Goal: Task Accomplishment & Management: Manage account settings

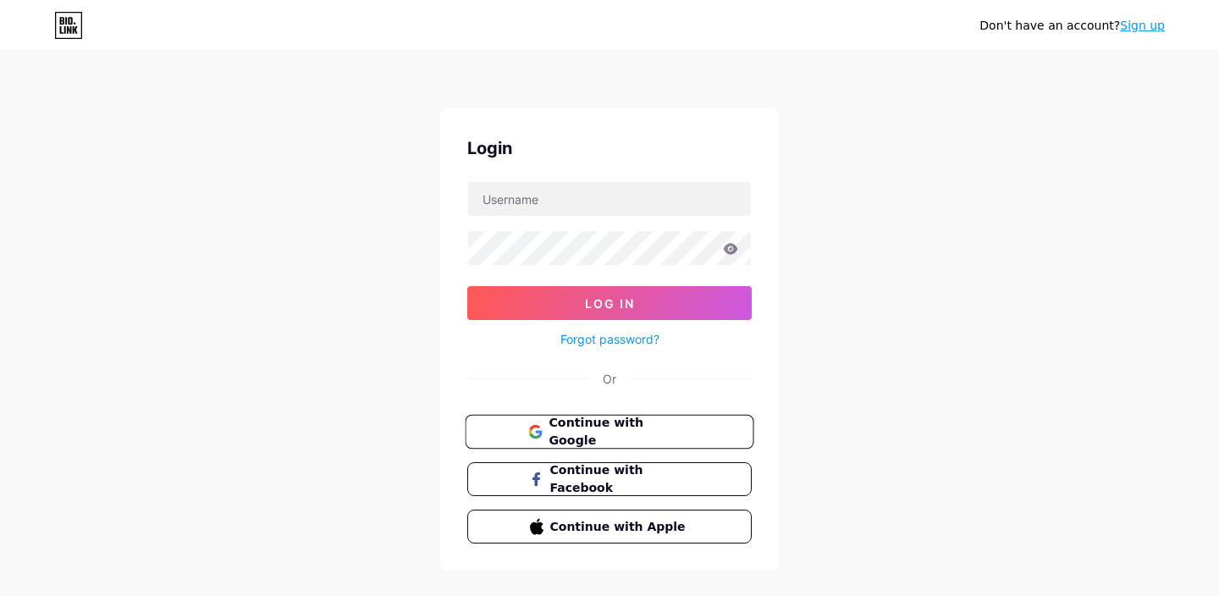
click at [625, 424] on span "Continue with Google" at bounding box center [619, 432] width 141 height 36
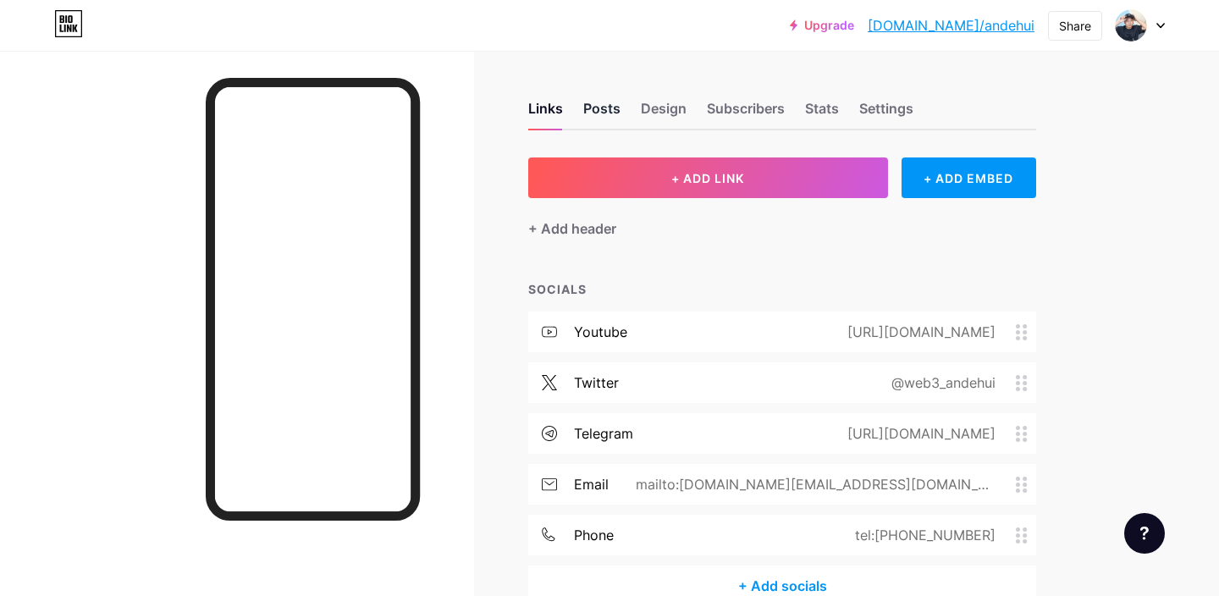
click at [598, 108] on div "Posts" at bounding box center [601, 113] width 37 height 30
